Goal: Information Seeking & Learning: Learn about a topic

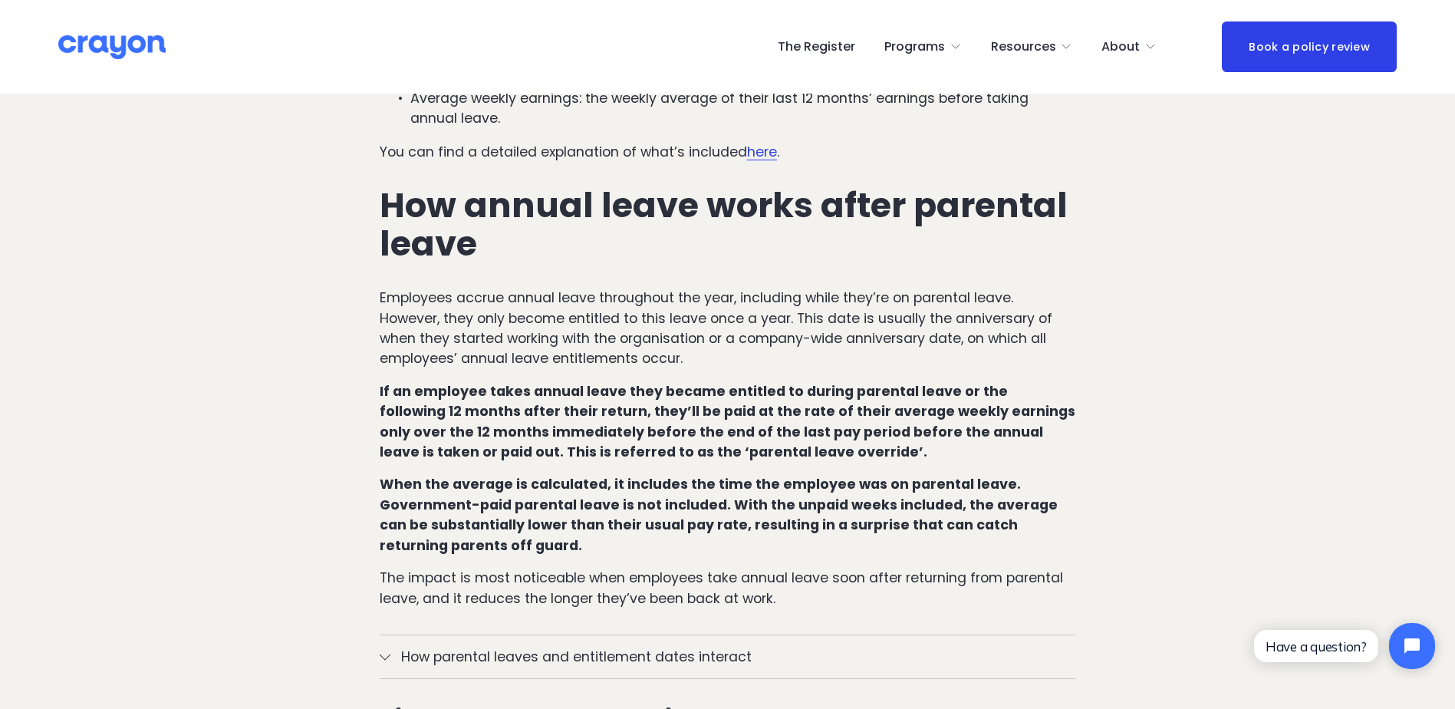
scroll to position [921, 0]
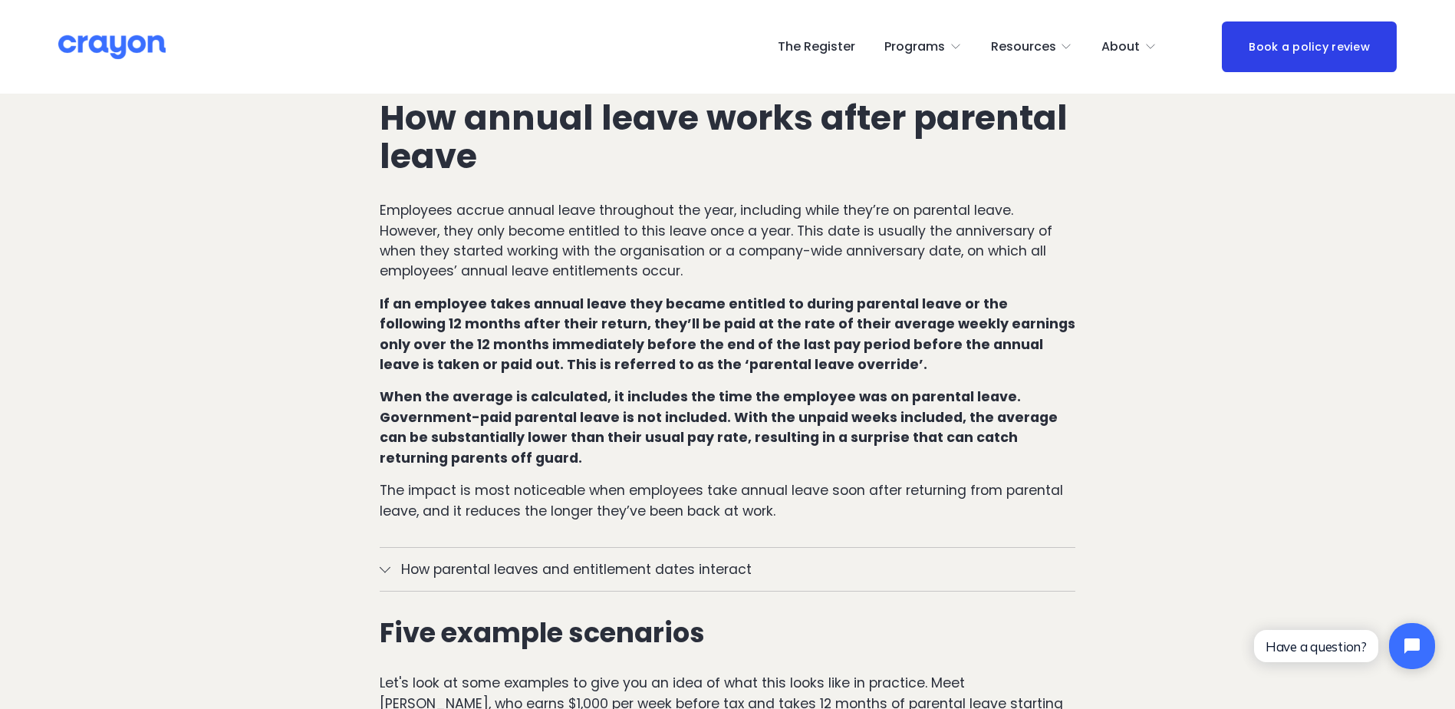
click at [386, 562] on div at bounding box center [385, 567] width 11 height 11
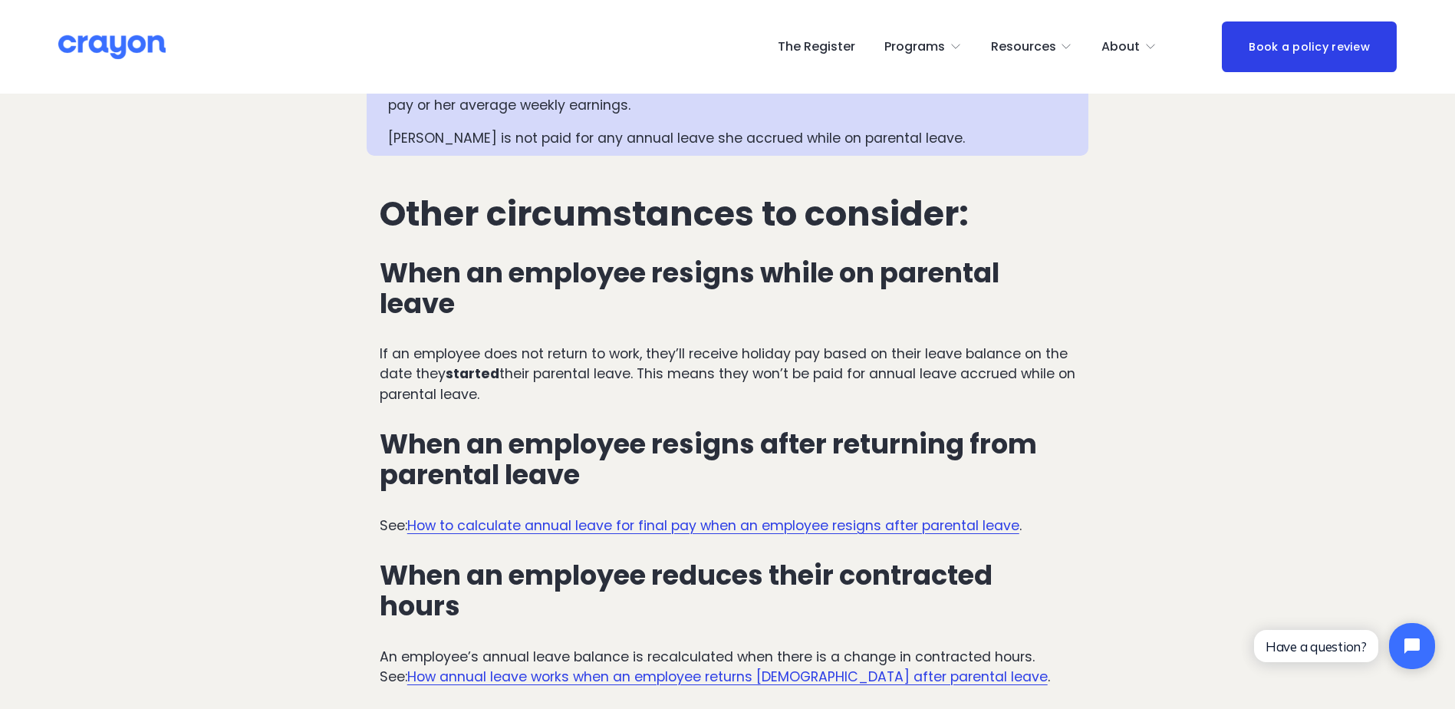
scroll to position [4066, 0]
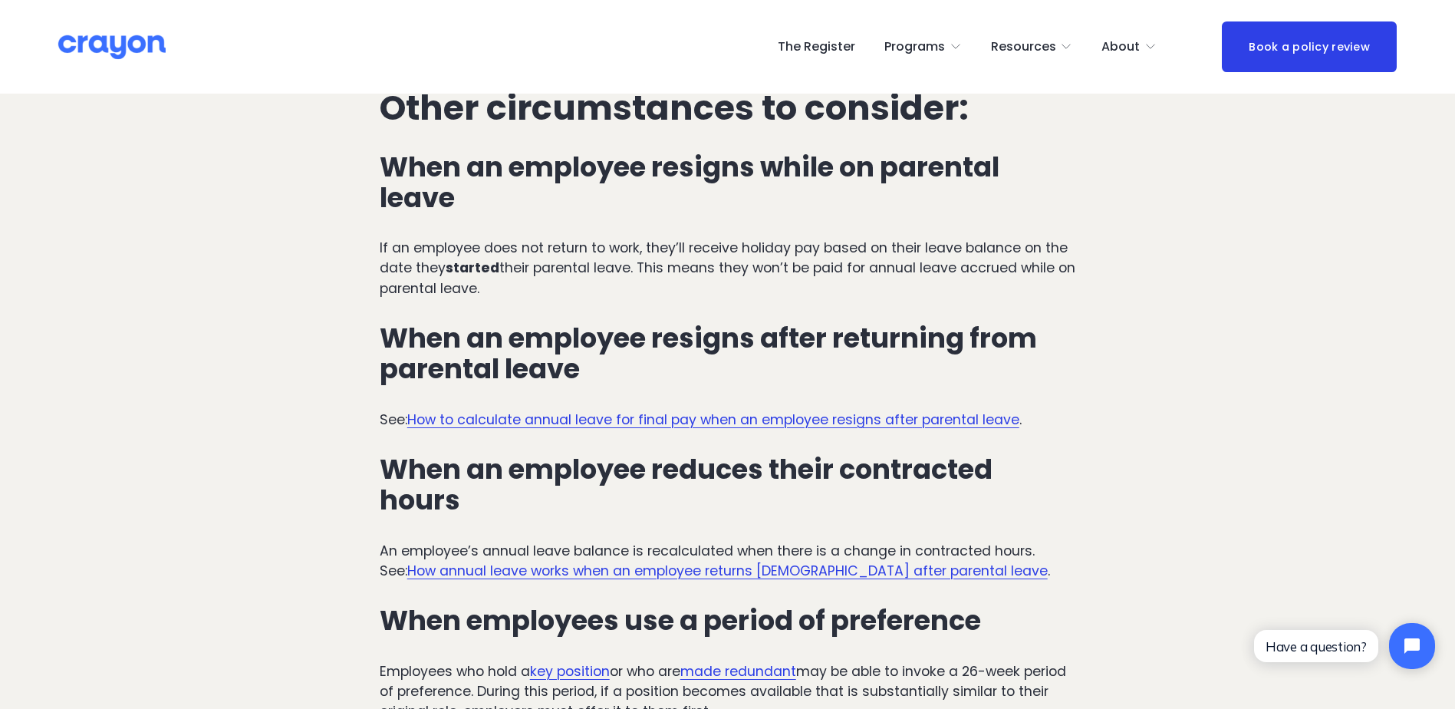
click at [819, 410] on link "How to calculate annual leave for final pay when an employee resigns after pare…" at bounding box center [713, 419] width 612 height 18
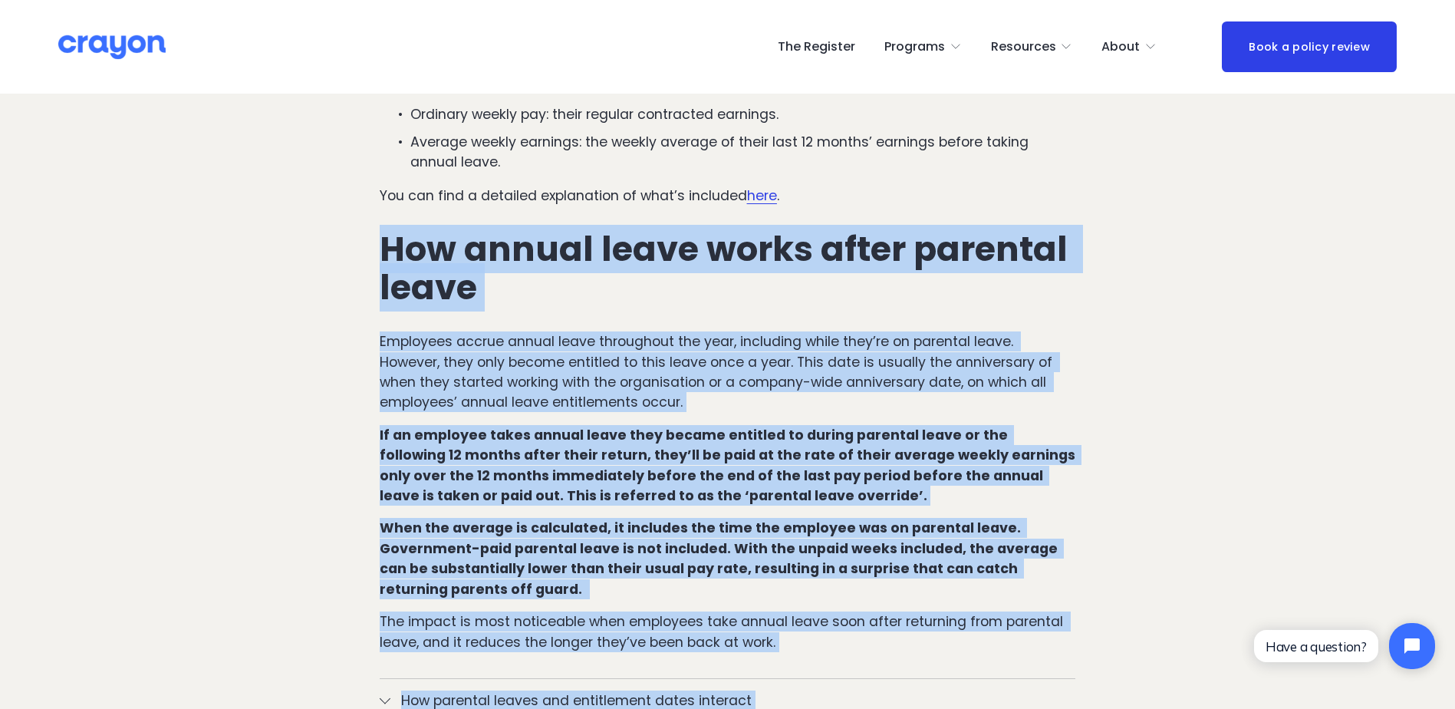
scroll to position [1119, 0]
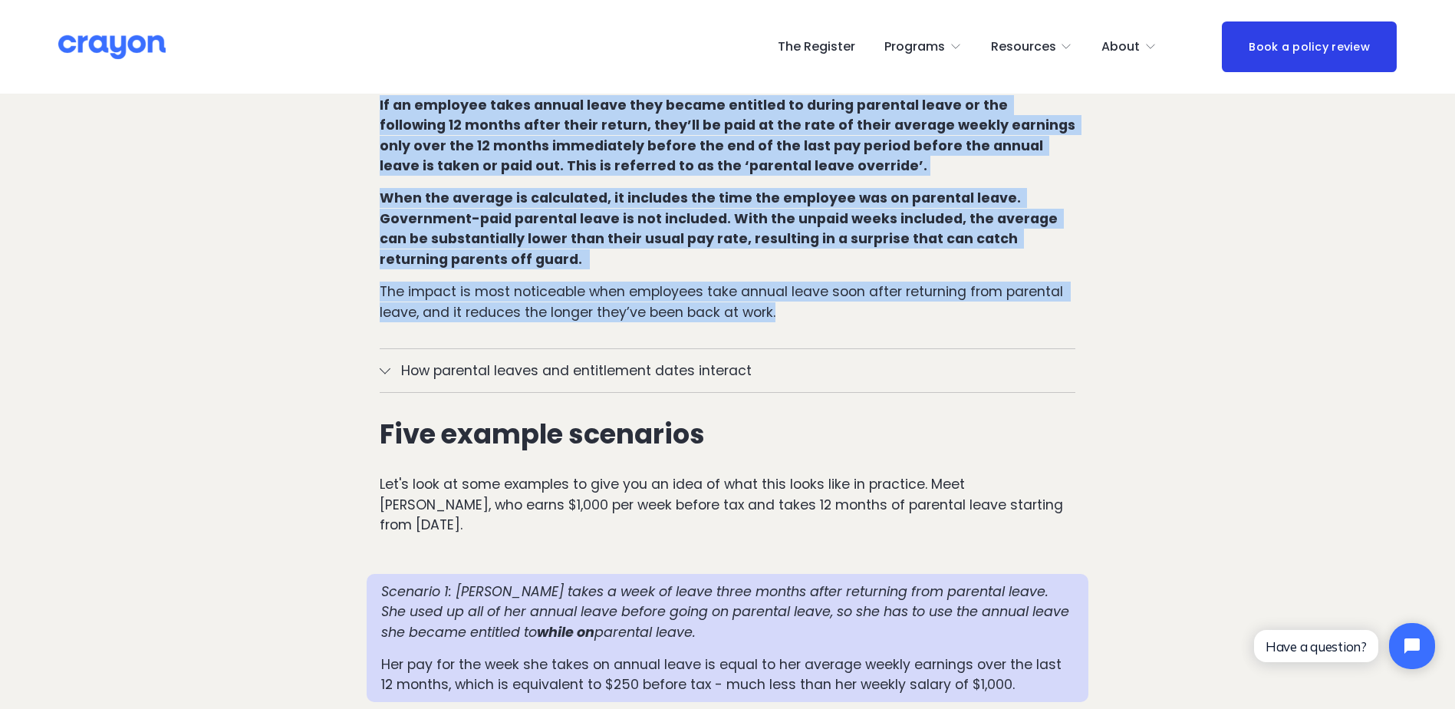
drag, startPoint x: 384, startPoint y: 303, endPoint x: 782, endPoint y: 278, distance: 398.9
copy div "How annual leave works after parental leave Employees accrue annual leave throu…"
